Goal: Transaction & Acquisition: Purchase product/service

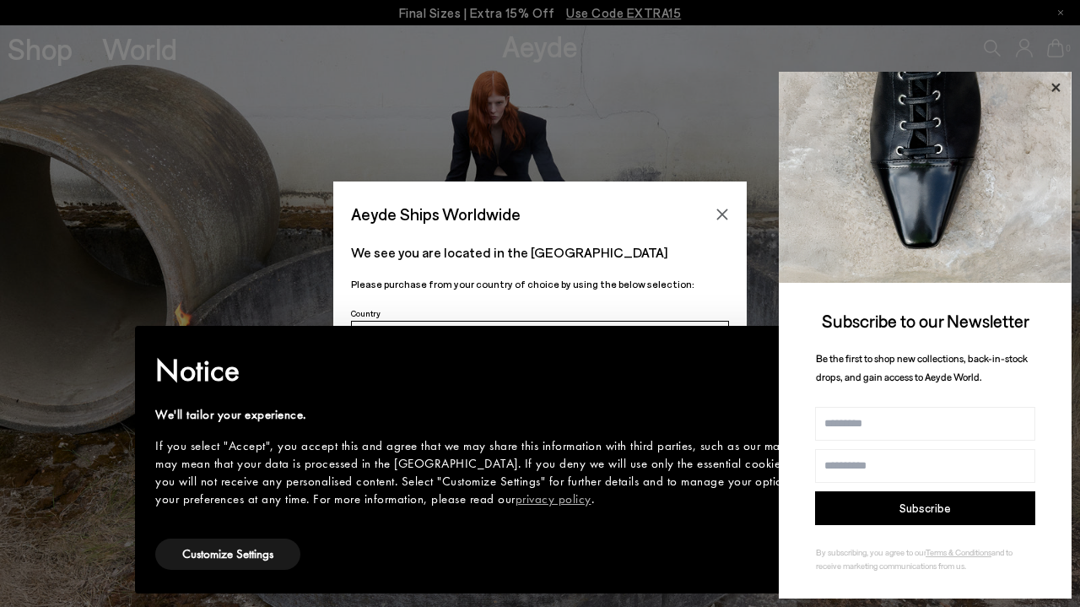
click at [1058, 86] on icon at bounding box center [1056, 88] width 22 height 22
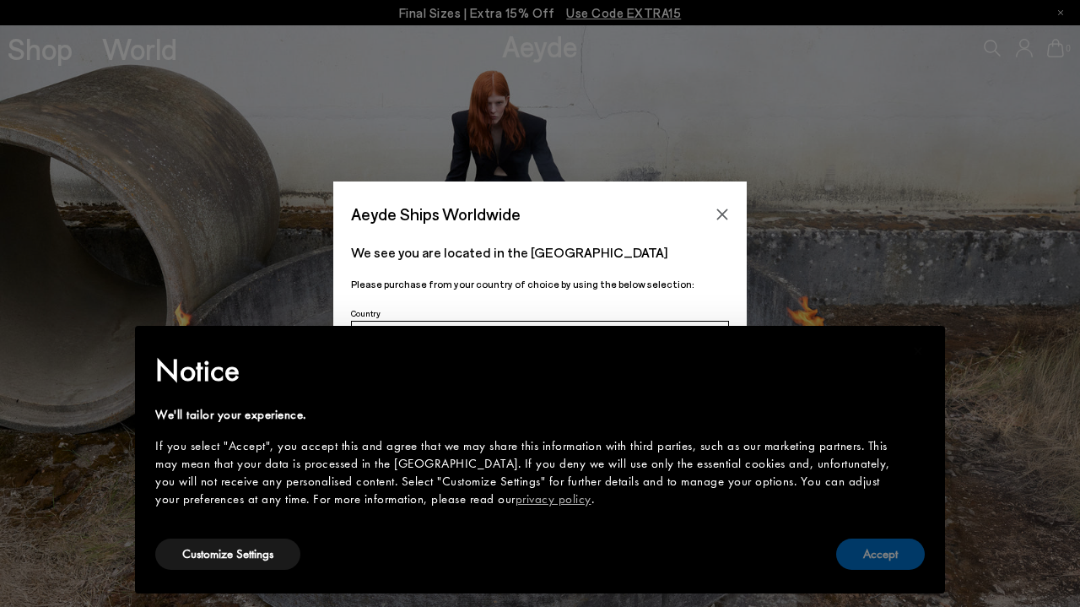
click at [884, 554] on button "Accept" at bounding box center [880, 553] width 89 height 31
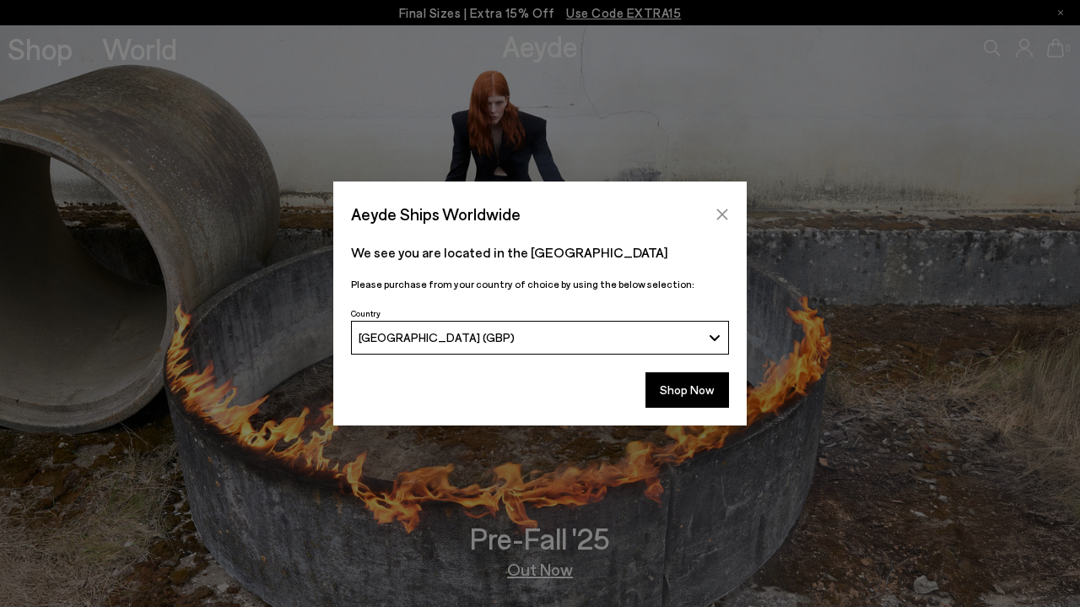
click at [723, 211] on icon "Close" at bounding box center [723, 215] width 14 height 14
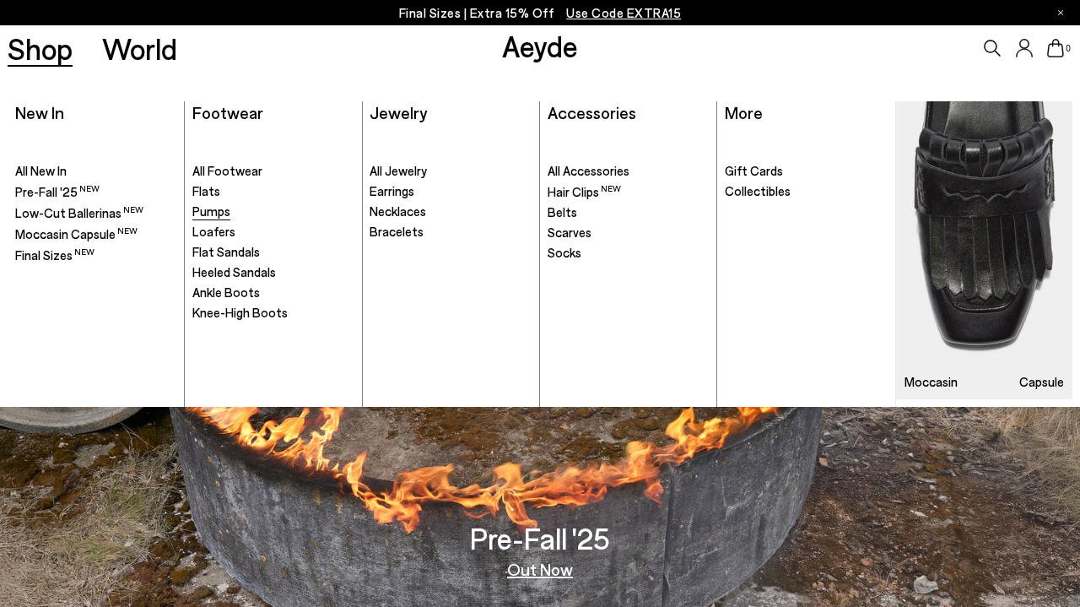
click at [214, 208] on span "Pumps" at bounding box center [211, 210] width 38 height 15
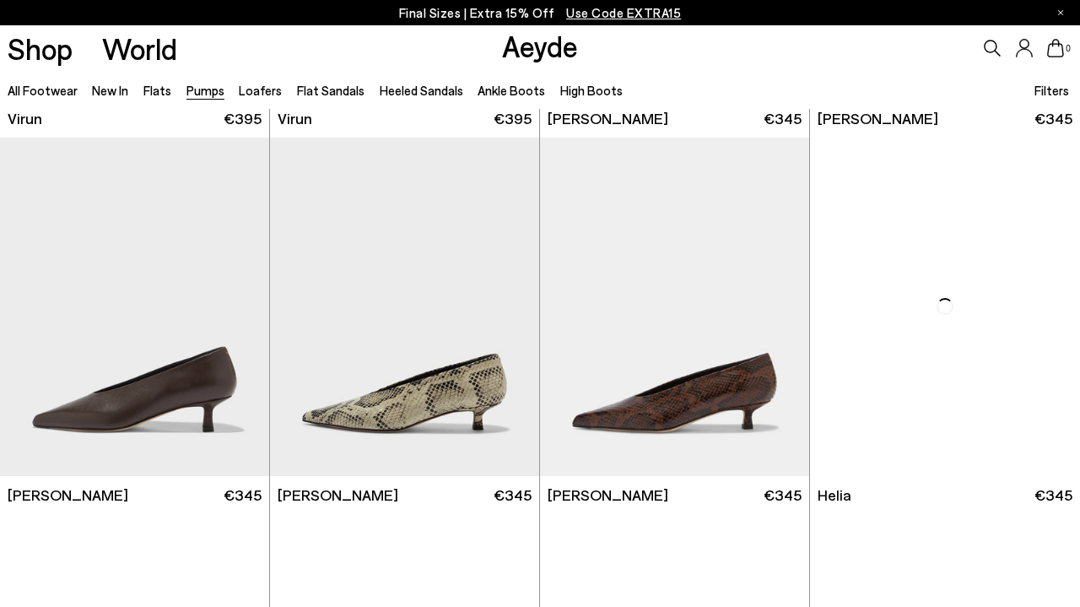
scroll to position [351, 1]
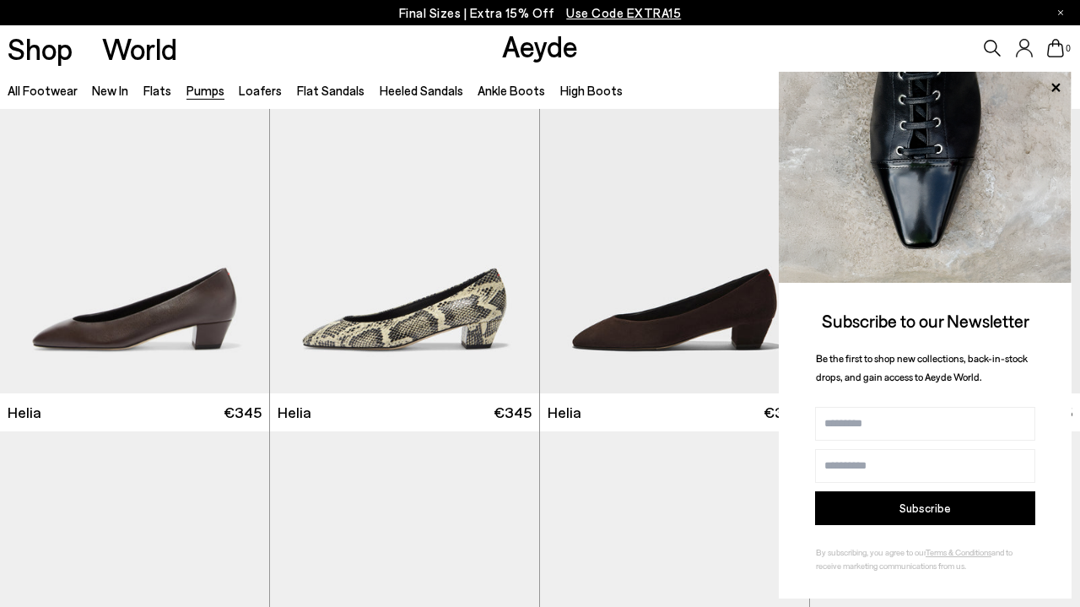
scroll to position [814, 0]
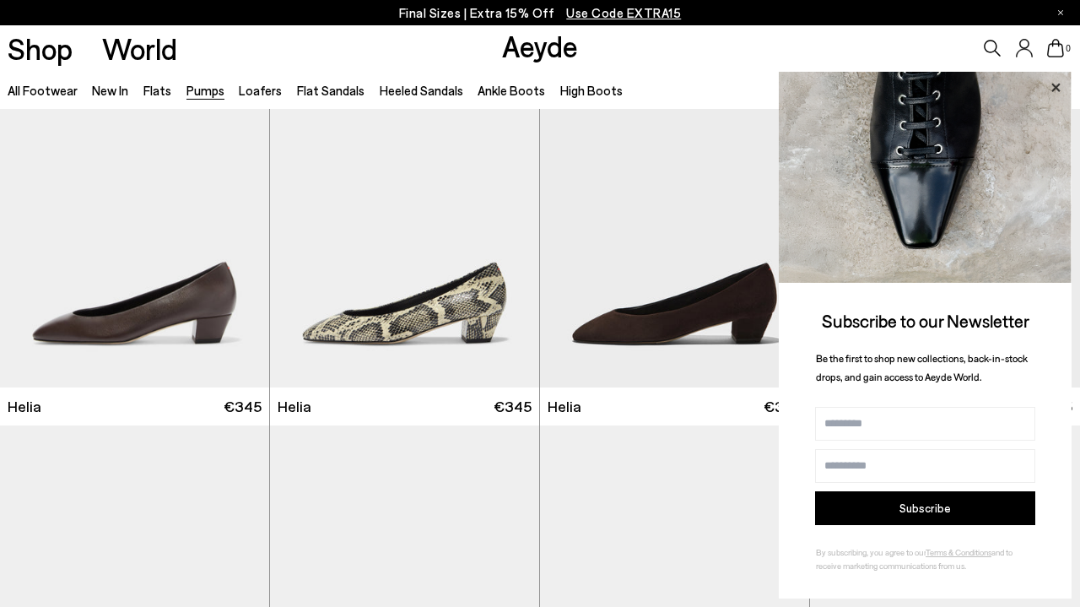
click at [1052, 85] on icon at bounding box center [1056, 88] width 22 height 22
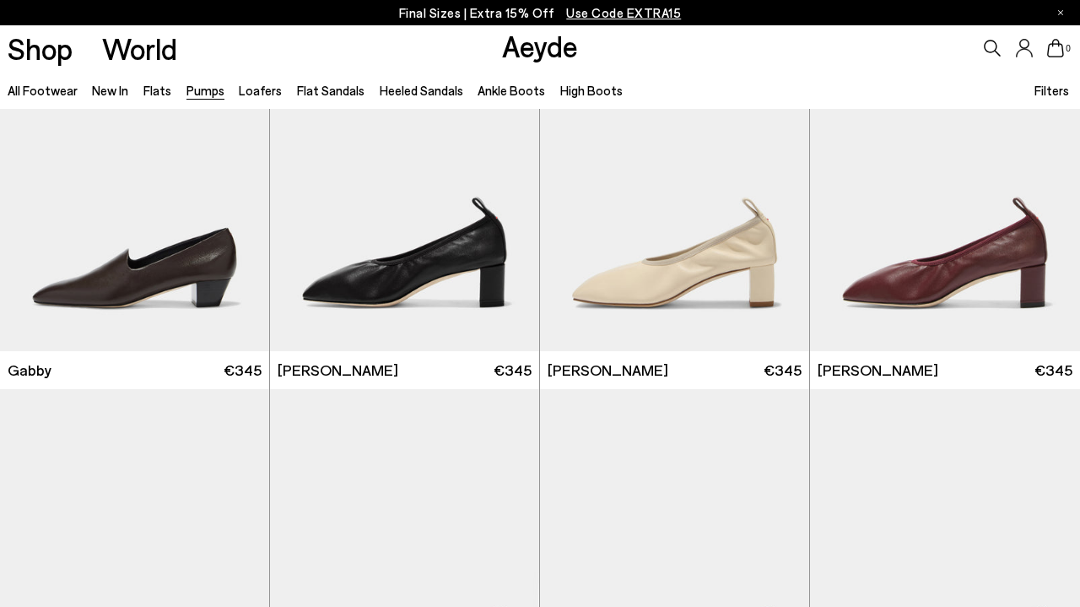
scroll to position [2357, 0]
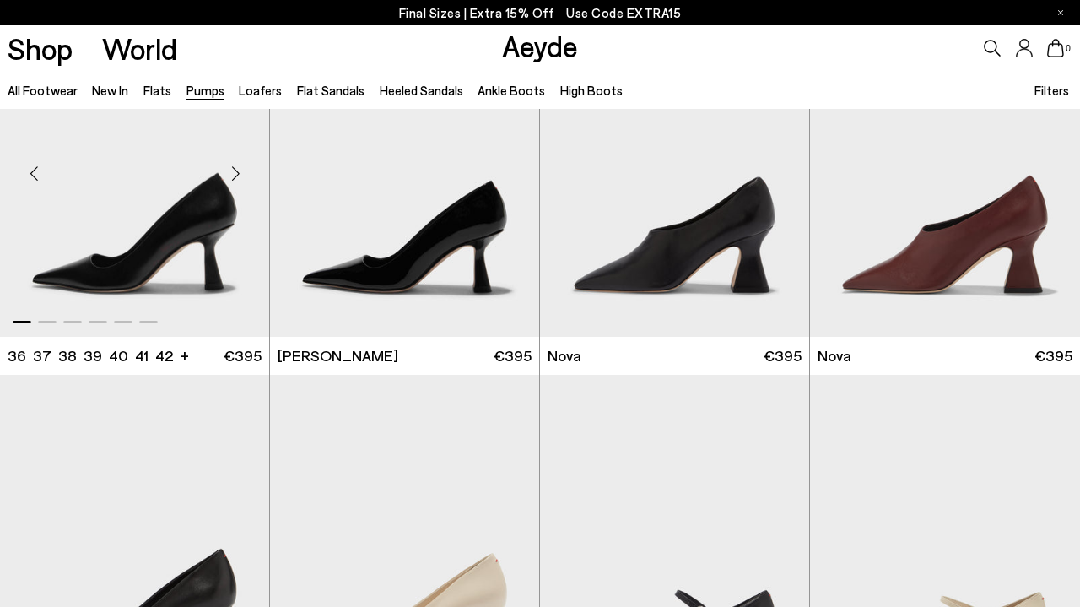
scroll to position [5007, 0]
click at [571, 89] on link "High Boots" at bounding box center [591, 90] width 62 height 15
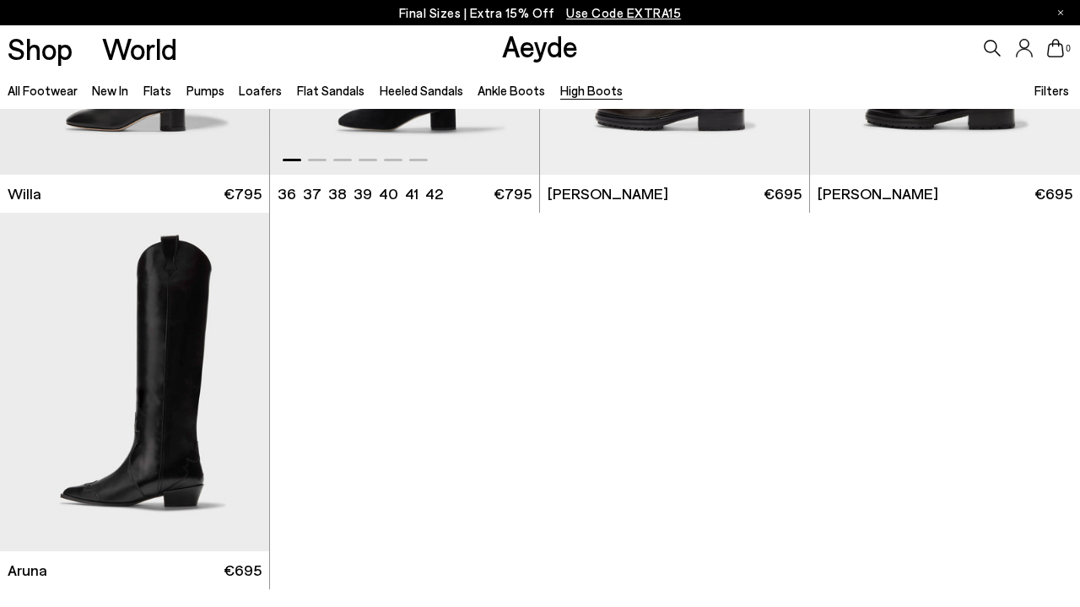
scroll to position [654, 0]
